Goal: Task Accomplishment & Management: Use online tool/utility

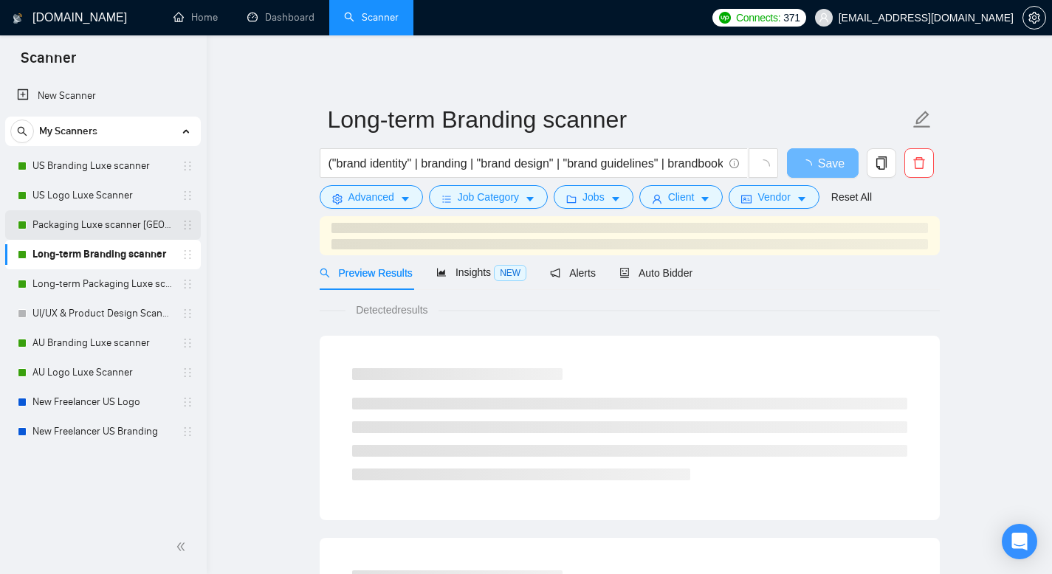
drag, startPoint x: 85, startPoint y: 194, endPoint x: 117, endPoint y: 212, distance: 37.0
click at [85, 194] on link "US Logo Luxe Scanner" at bounding box center [102, 196] width 140 height 30
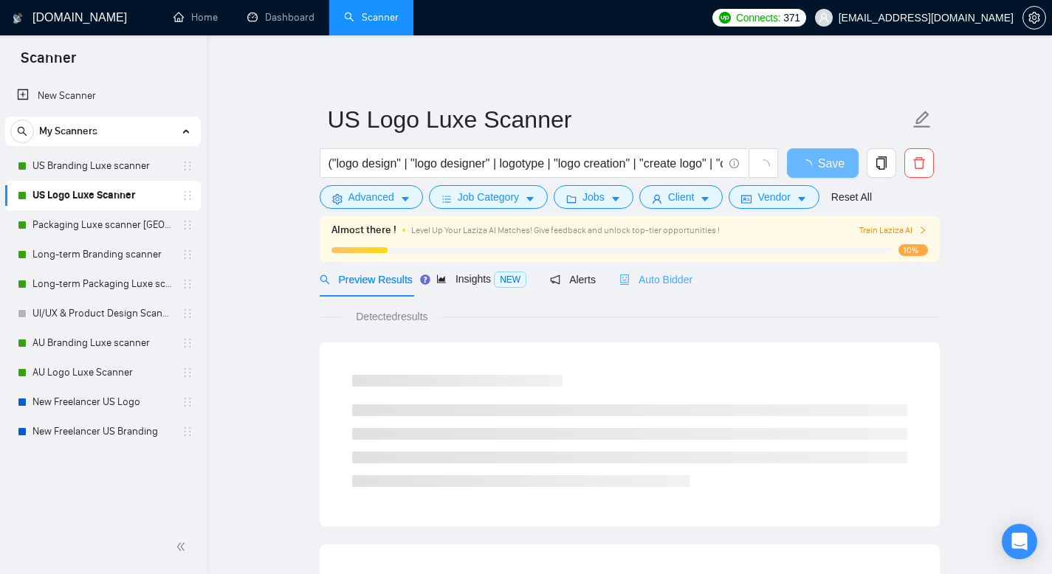
click at [666, 259] on div "Almost there ! Level Up Your Laziza AI Matches! Give feedback and unlock top-ti…" at bounding box center [630, 239] width 620 height 46
click at [666, 272] on div "Auto Bidder" at bounding box center [655, 280] width 73 height 16
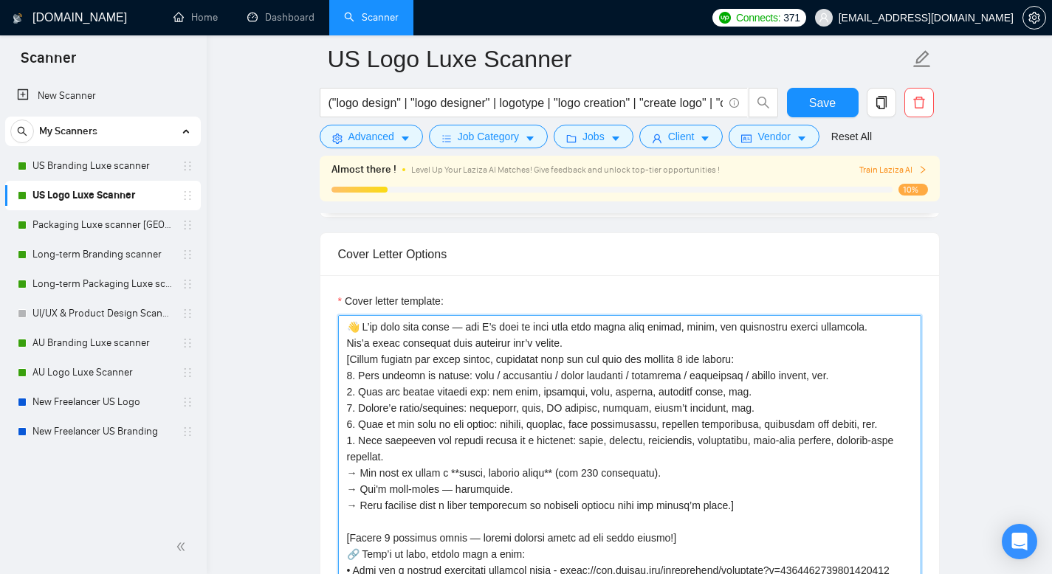
scroll to position [1686, 0]
drag, startPoint x: 512, startPoint y: 494, endPoint x: 332, endPoint y: 284, distance: 277.0
click at [332, 284] on div "Cover letter template:" at bounding box center [629, 481] width 619 height 408
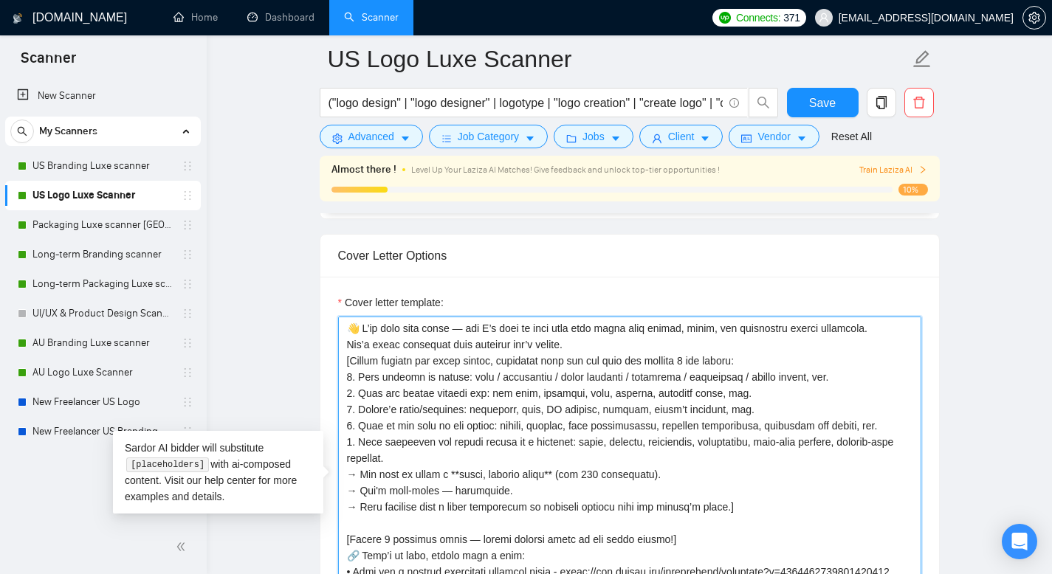
click at [457, 398] on textarea "Cover letter template:" at bounding box center [629, 483] width 583 height 332
drag, startPoint x: 580, startPoint y: 342, endPoint x: 281, endPoint y: 284, distance: 304.7
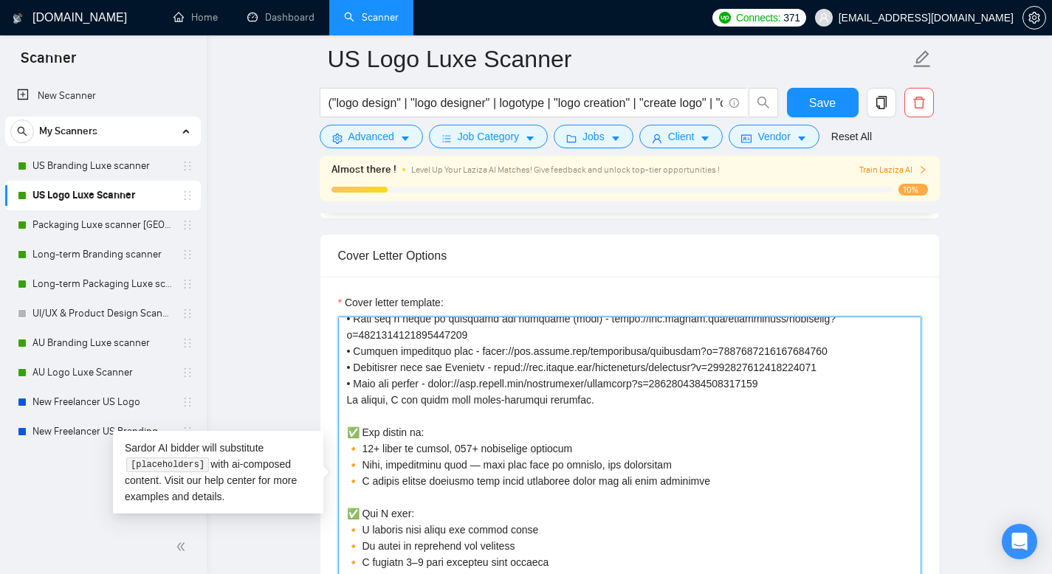
scroll to position [374, 0]
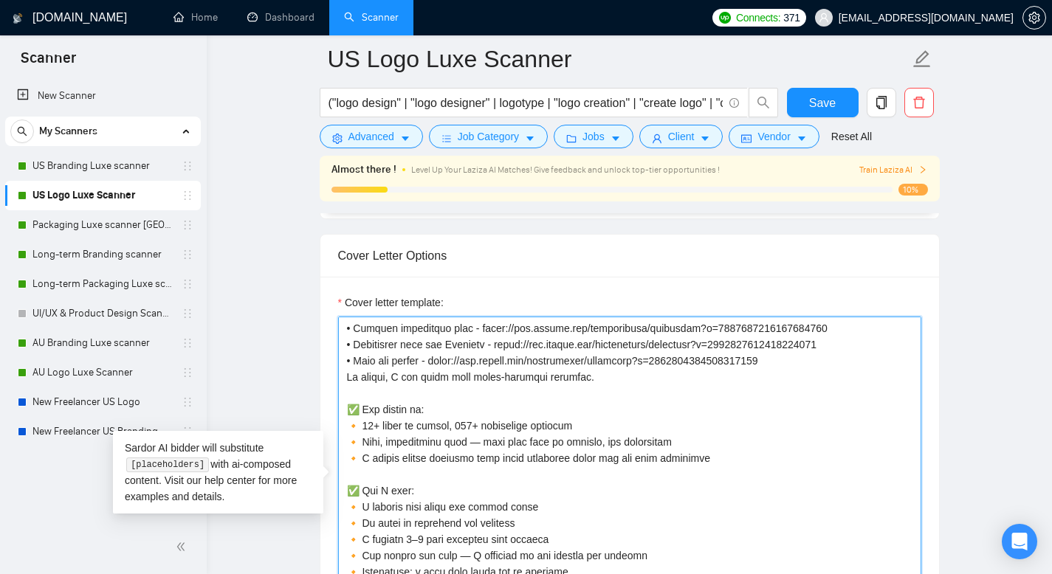
click at [345, 409] on textarea "Cover letter template:" at bounding box center [629, 483] width 583 height 332
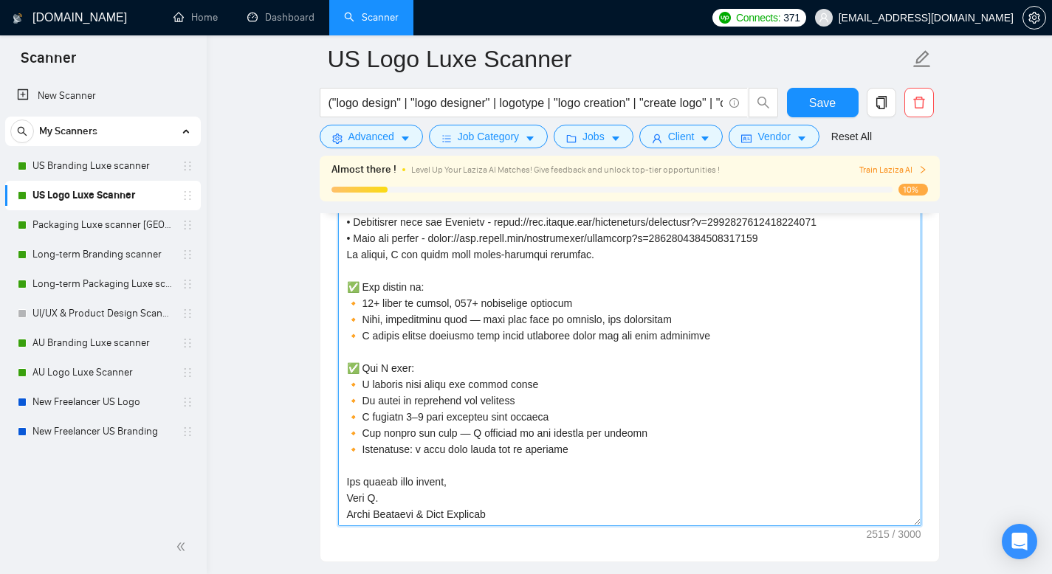
scroll to position [1810, 0]
drag, startPoint x: 345, startPoint y: 374, endPoint x: 479, endPoint y: 542, distance: 215.4
click at [479, 542] on div "Cover letter template:" at bounding box center [629, 358] width 619 height 408
